Goal: Information Seeking & Learning: Obtain resource

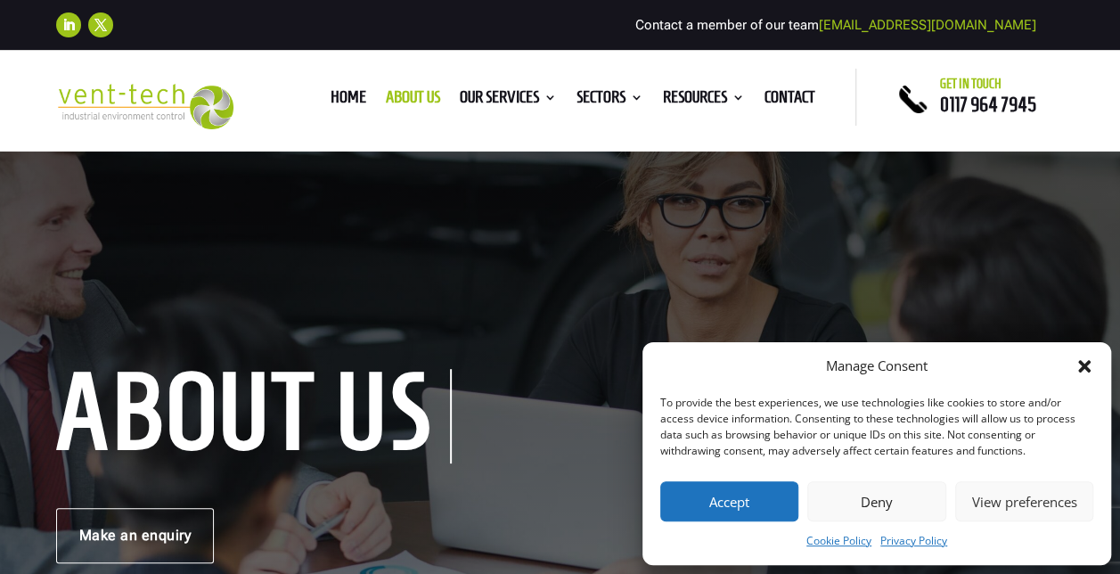
click at [745, 492] on button "Accept" at bounding box center [729, 501] width 138 height 40
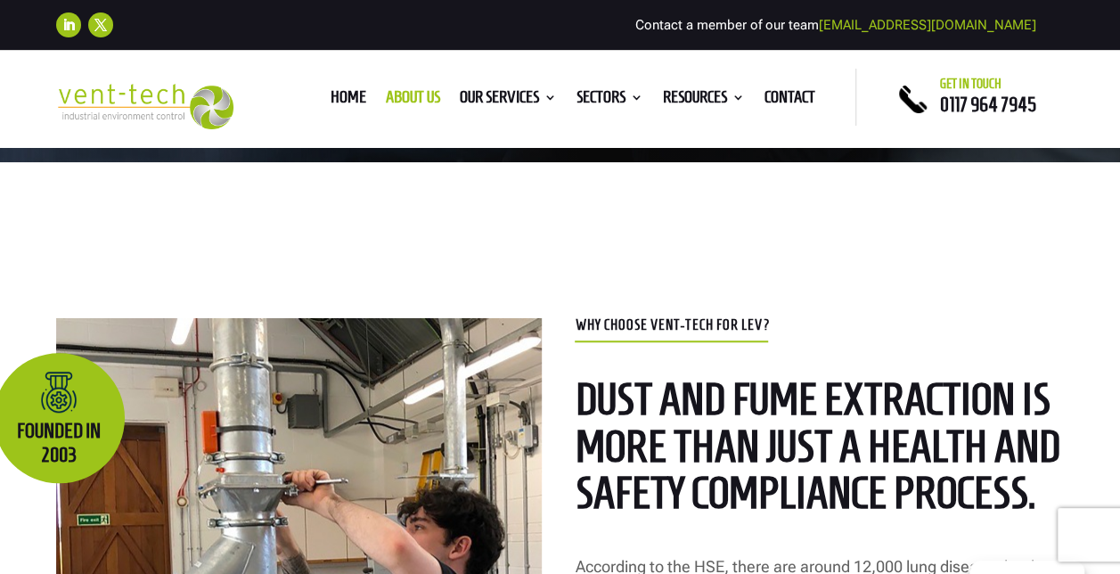
scroll to position [891, 0]
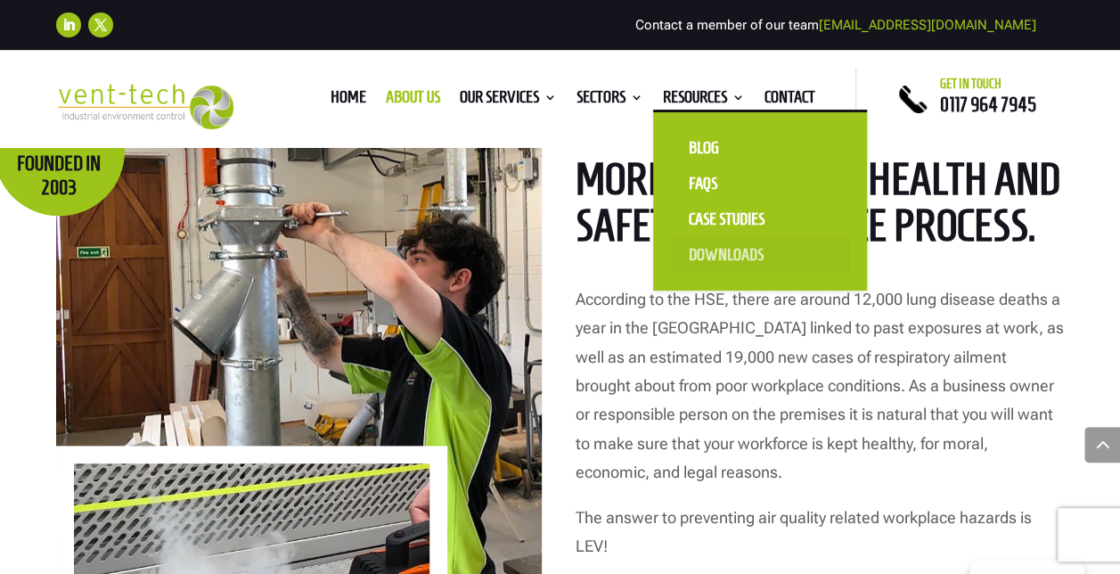
click at [704, 253] on link "Downloads" at bounding box center [760, 255] width 178 height 36
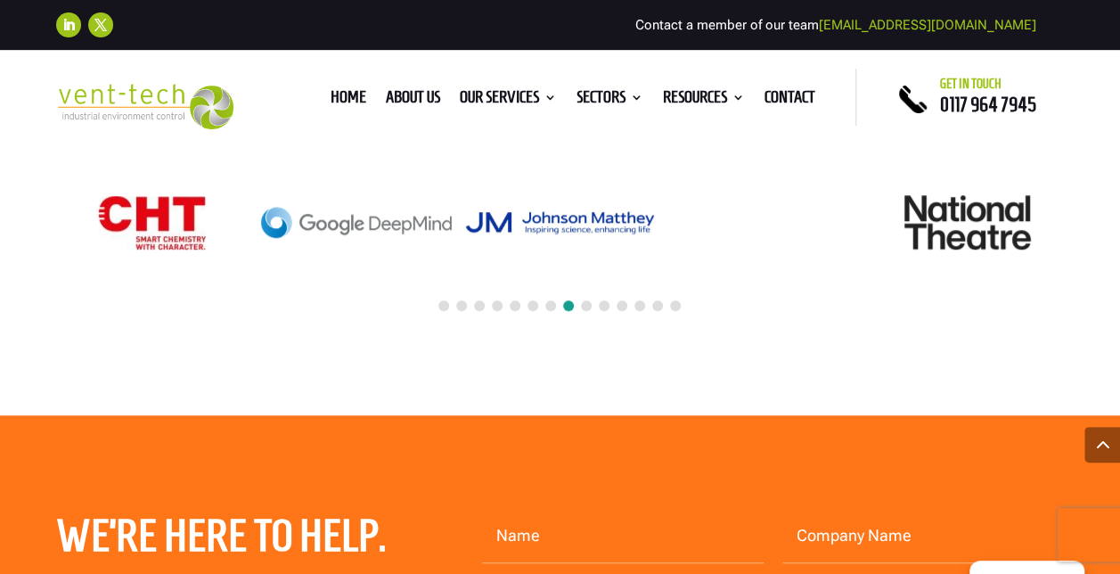
scroll to position [10780, 0]
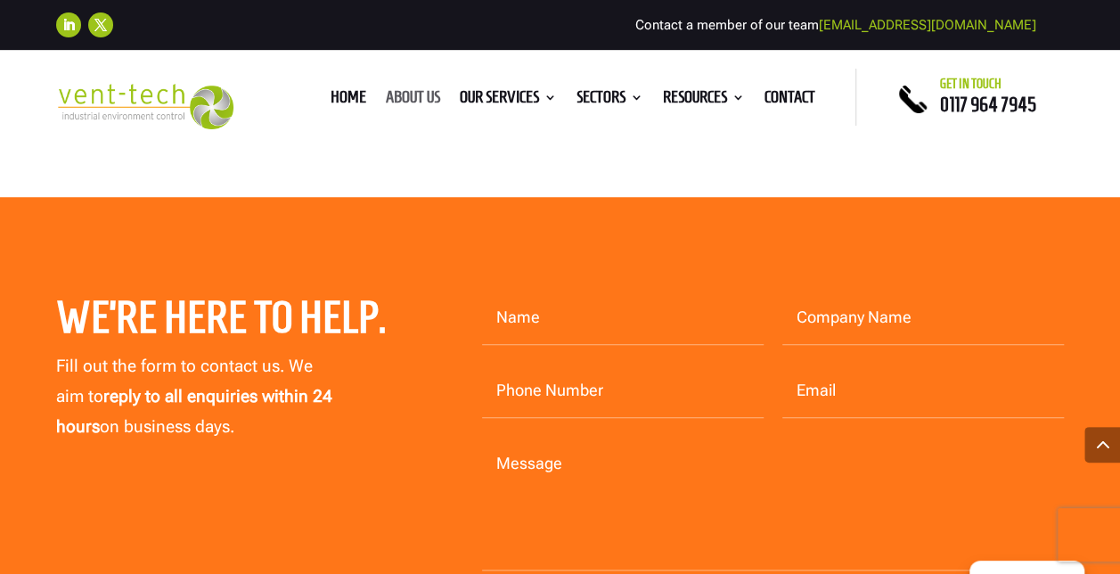
click at [413, 93] on link "About us" at bounding box center [413, 101] width 54 height 20
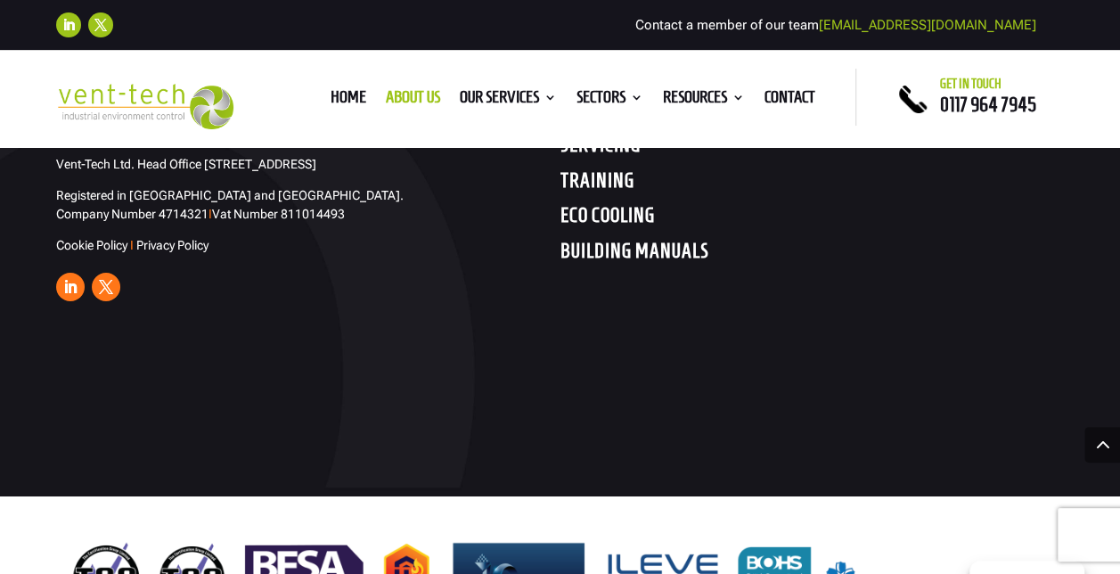
scroll to position [6386, 0]
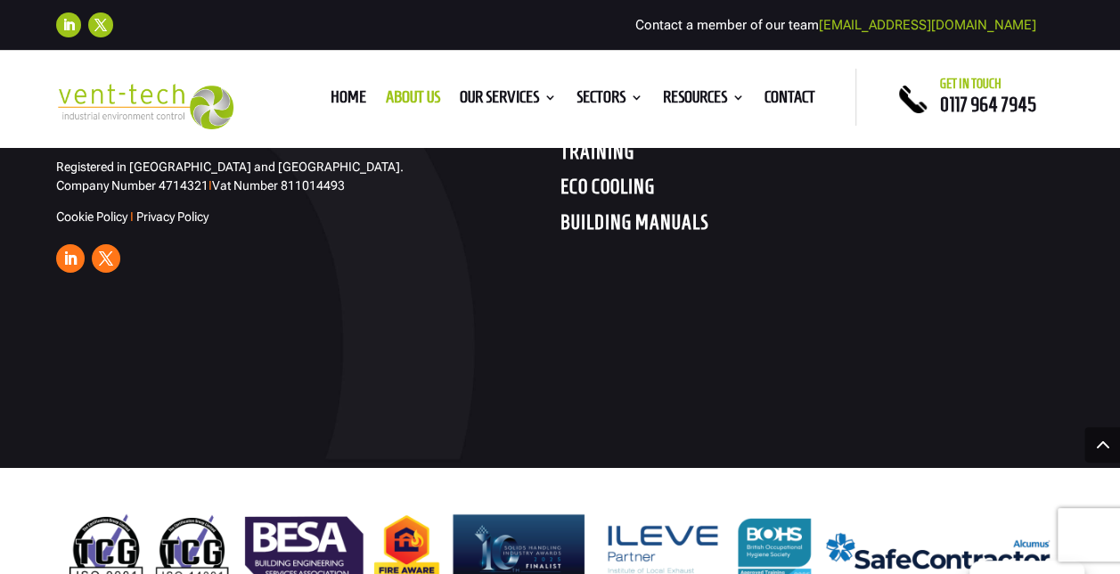
click at [118, 503] on img at bounding box center [560, 549] width 1008 height 93
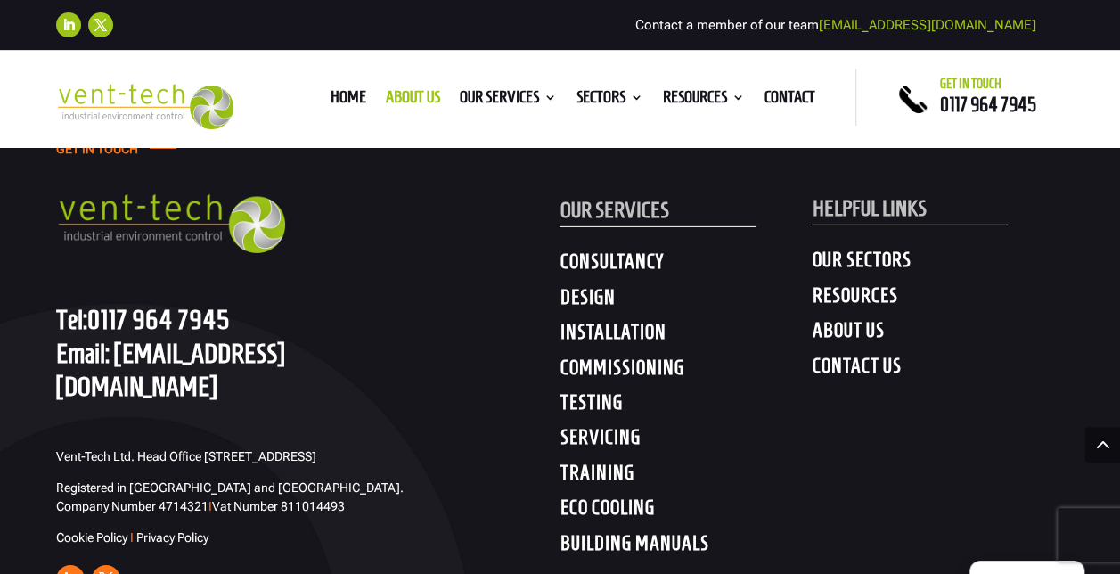
scroll to position [6030, 0]
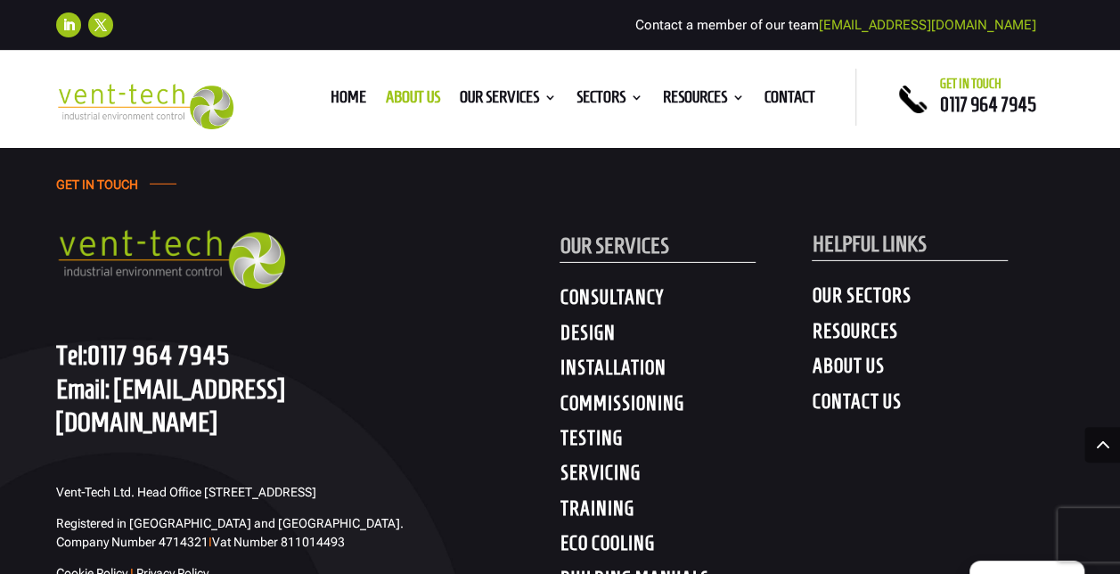
click at [865, 319] on h4 "RESOURCES" at bounding box center [938, 335] width 252 height 32
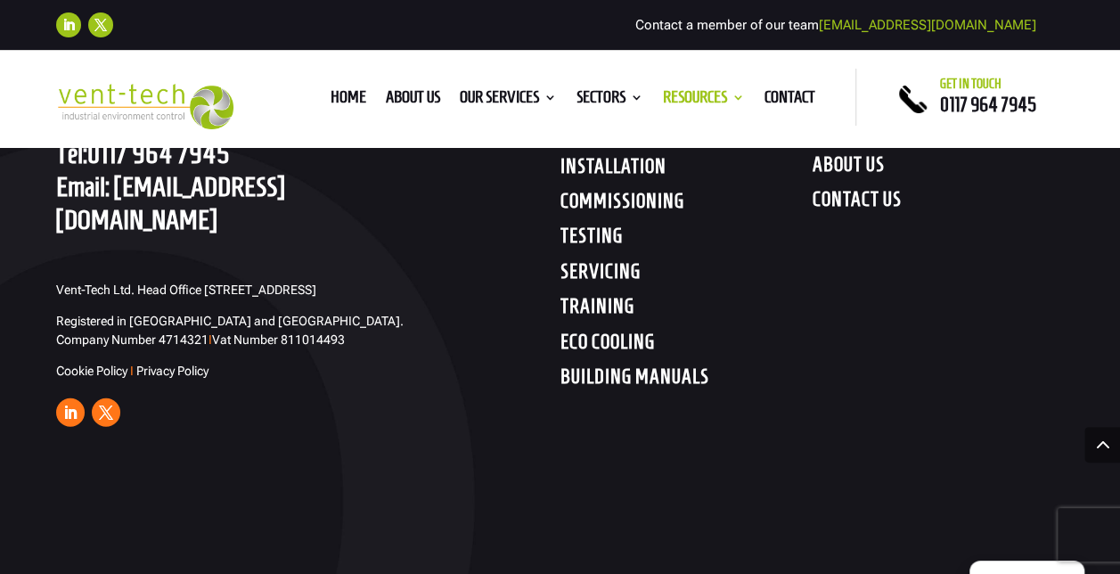
scroll to position [1960, 0]
